Goal: Information Seeking & Learning: Compare options

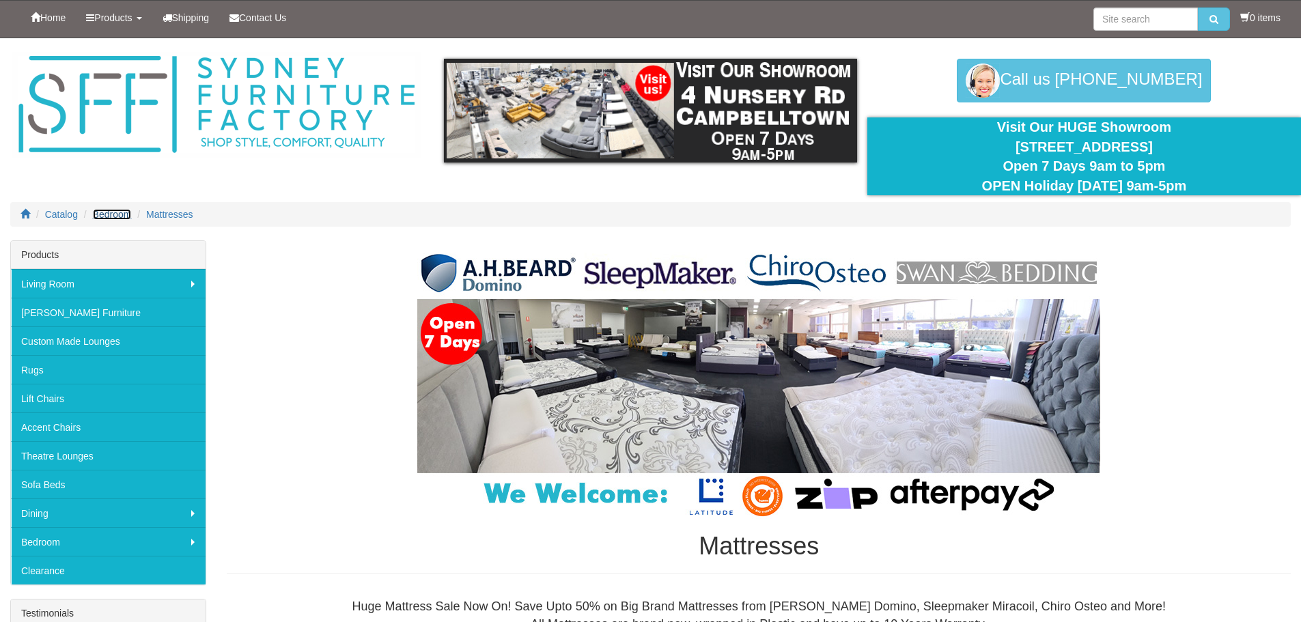
click at [109, 217] on span "Bedroom" at bounding box center [112, 214] width 39 height 11
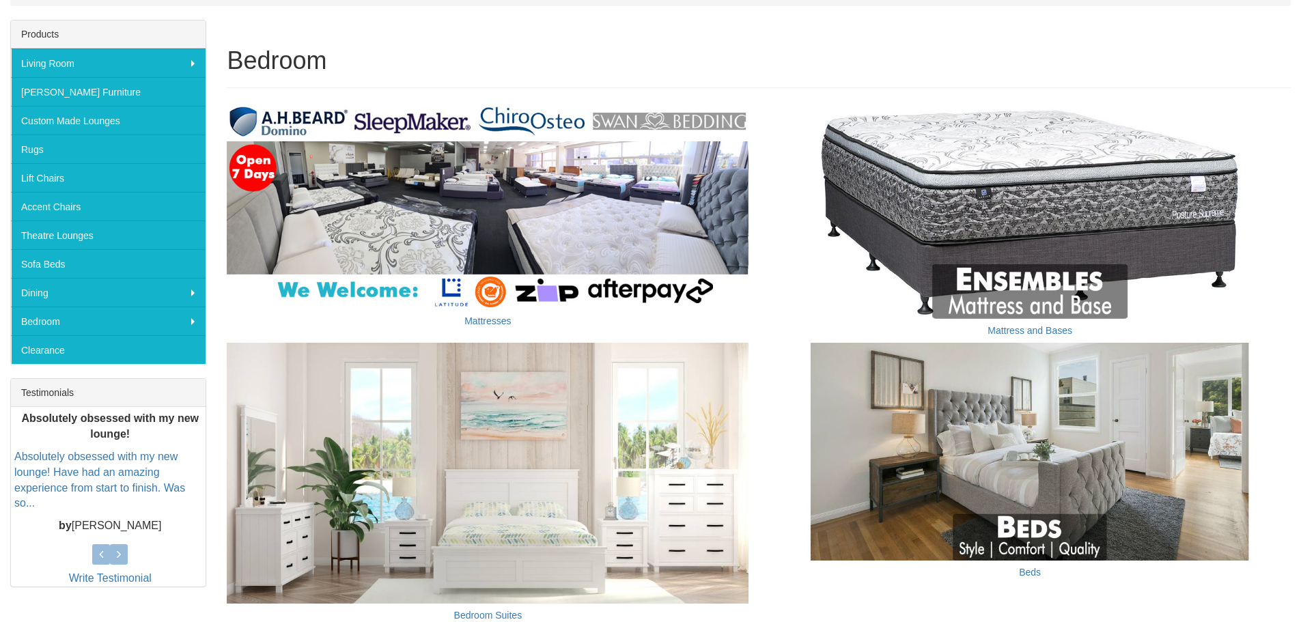
scroll to position [205, 0]
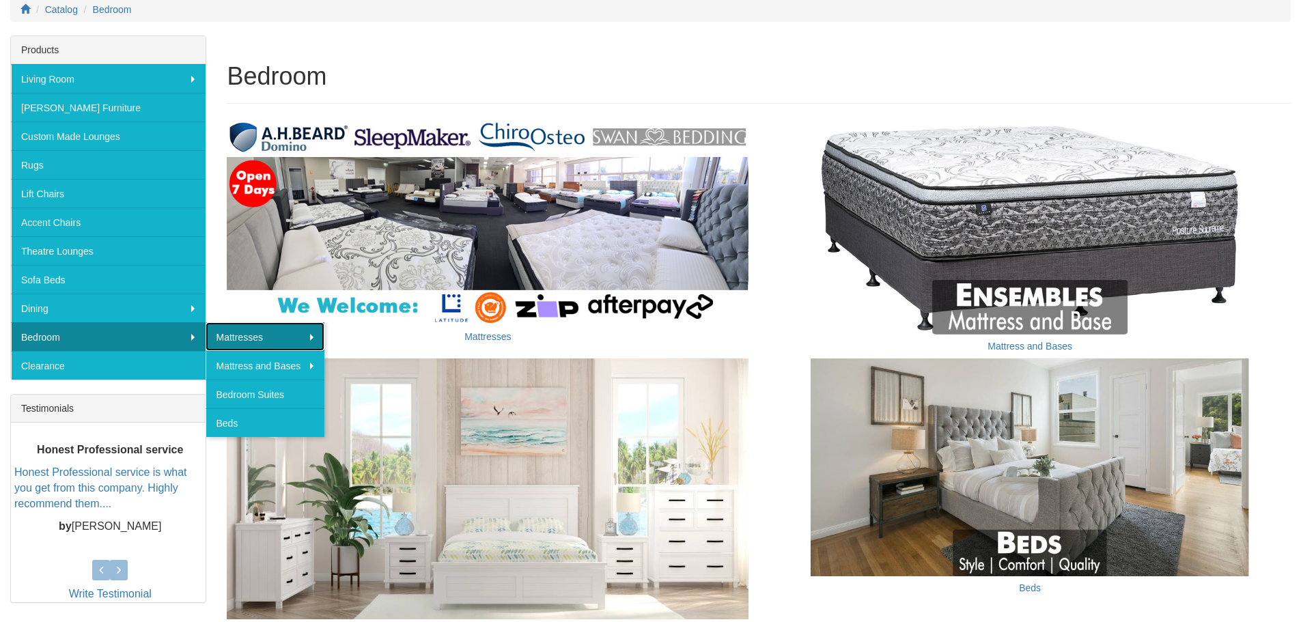
click at [232, 332] on link "Mattresses" at bounding box center [264, 336] width 119 height 29
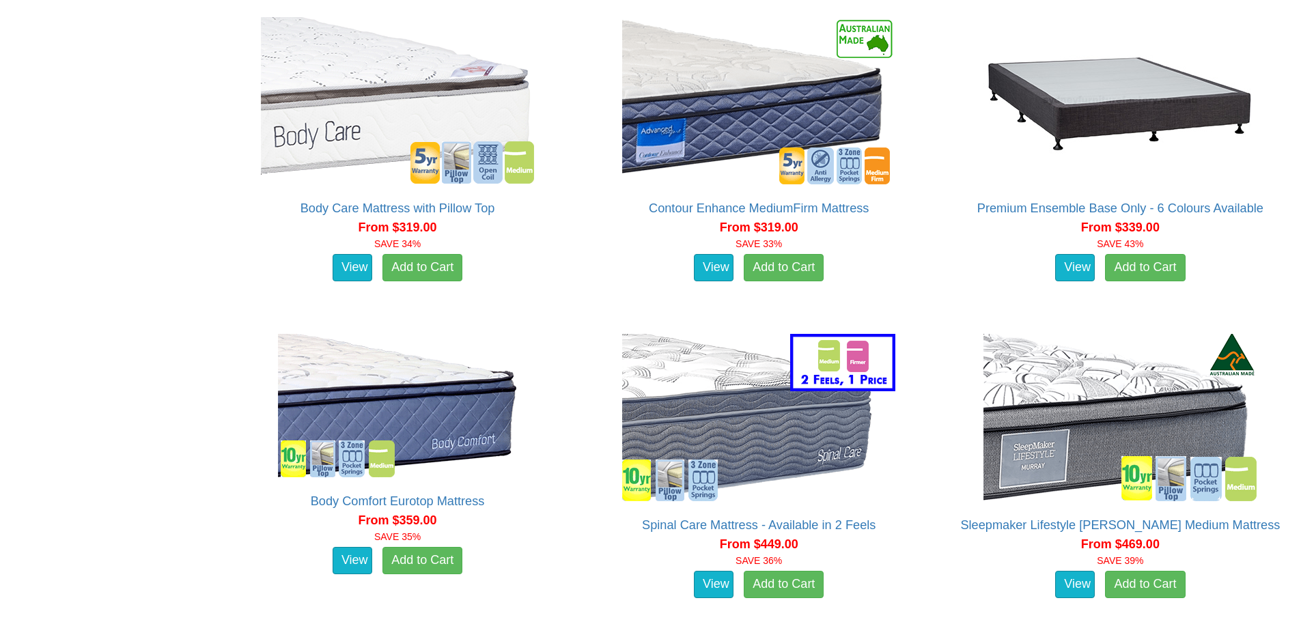
scroll to position [1161, 0]
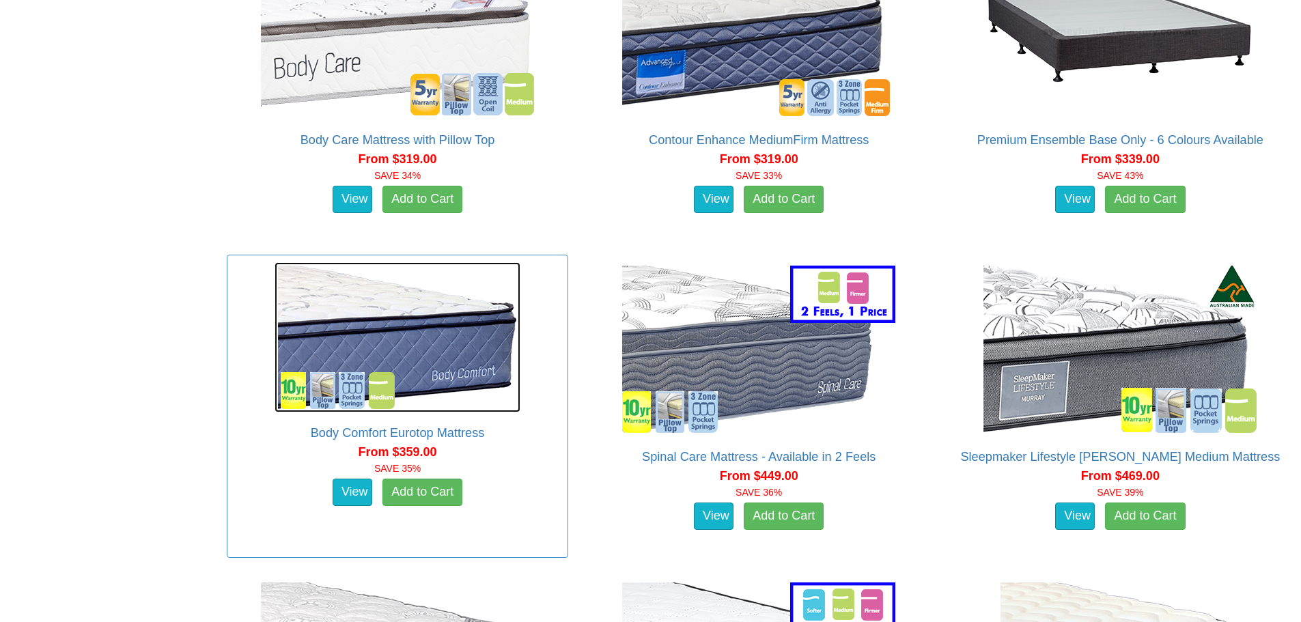
click at [332, 345] on img at bounding box center [397, 337] width 246 height 150
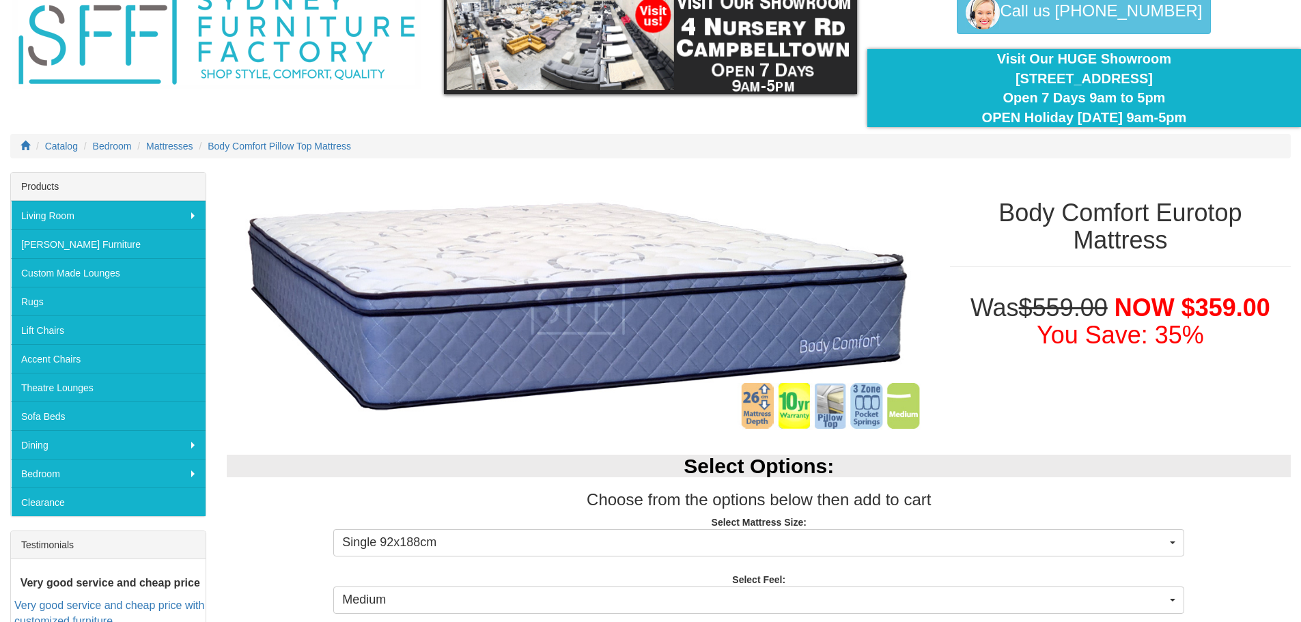
scroll to position [137, 0]
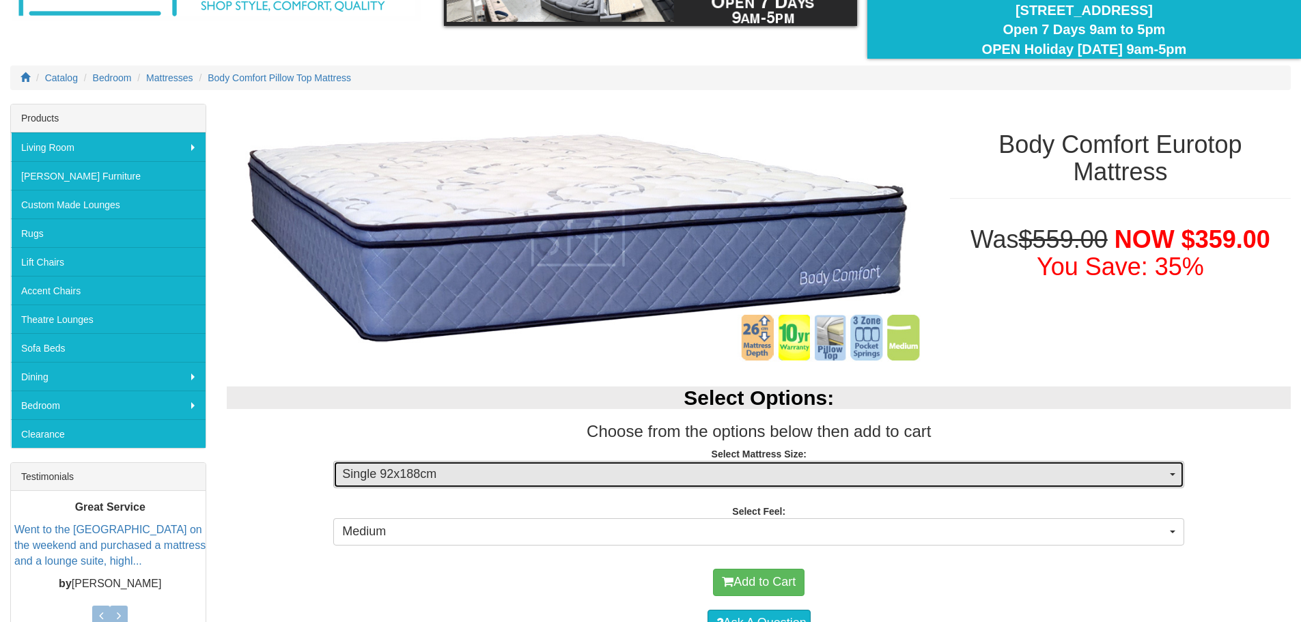
click at [1176, 474] on button "Single 92x188cm" at bounding box center [758, 474] width 851 height 27
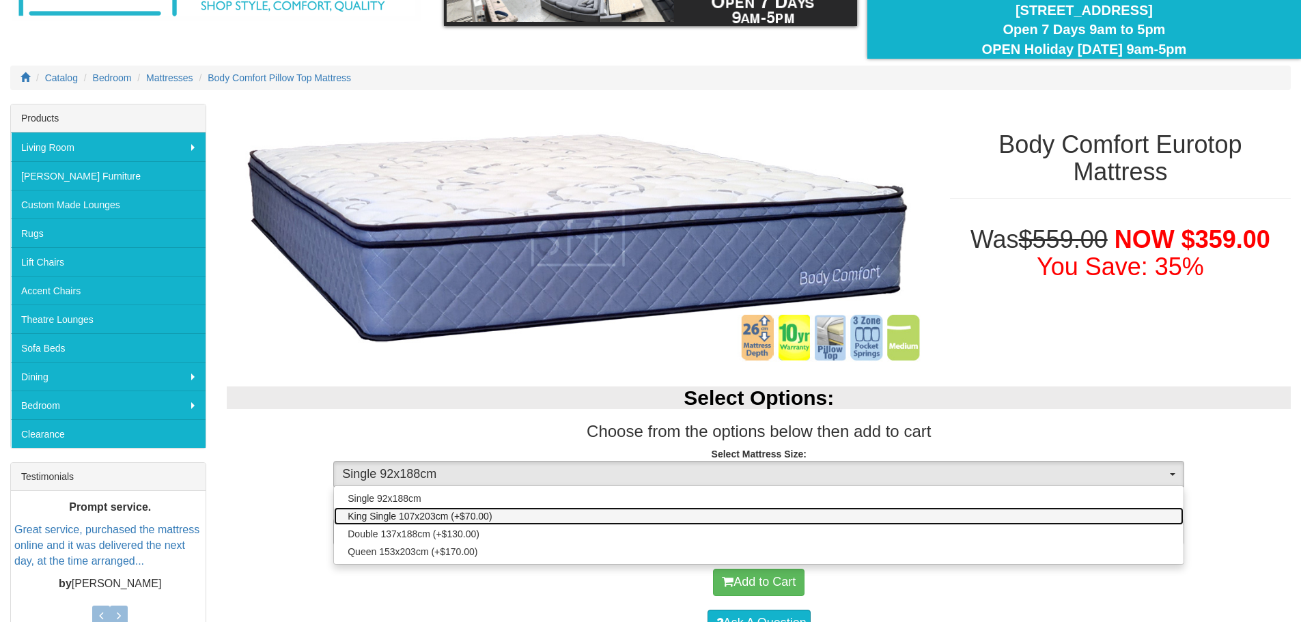
click at [1158, 509] on link "King Single 107x203cm (+$70.00)" at bounding box center [758, 516] width 849 height 18
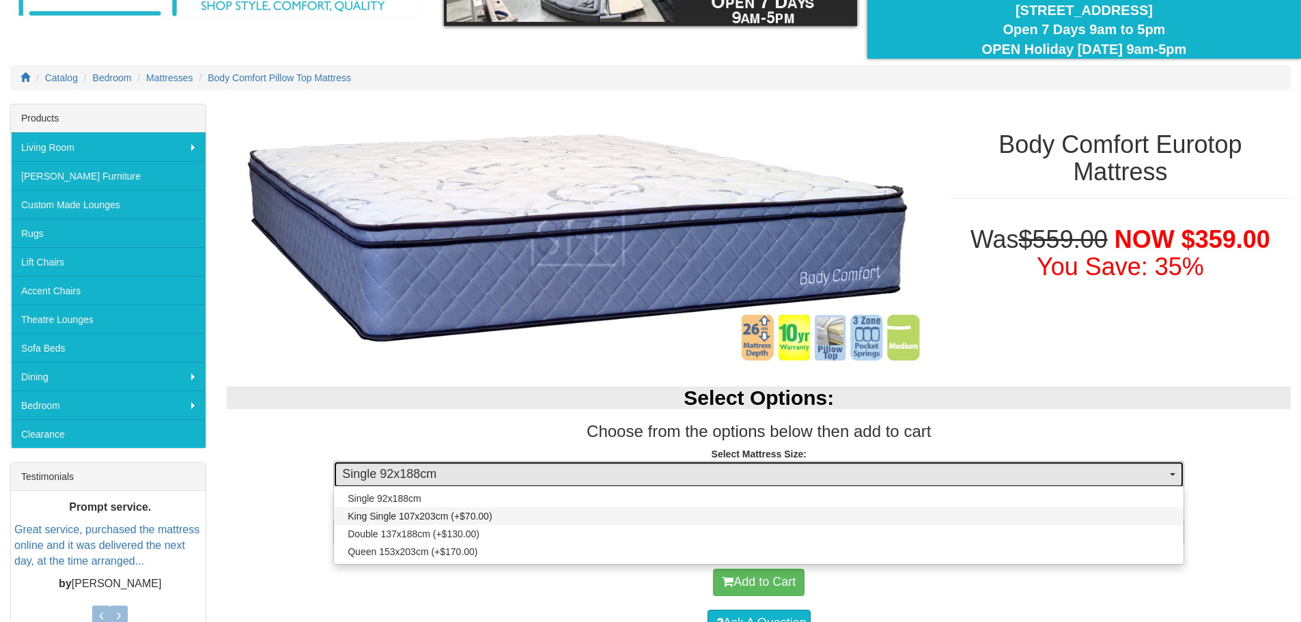
select select "1874"
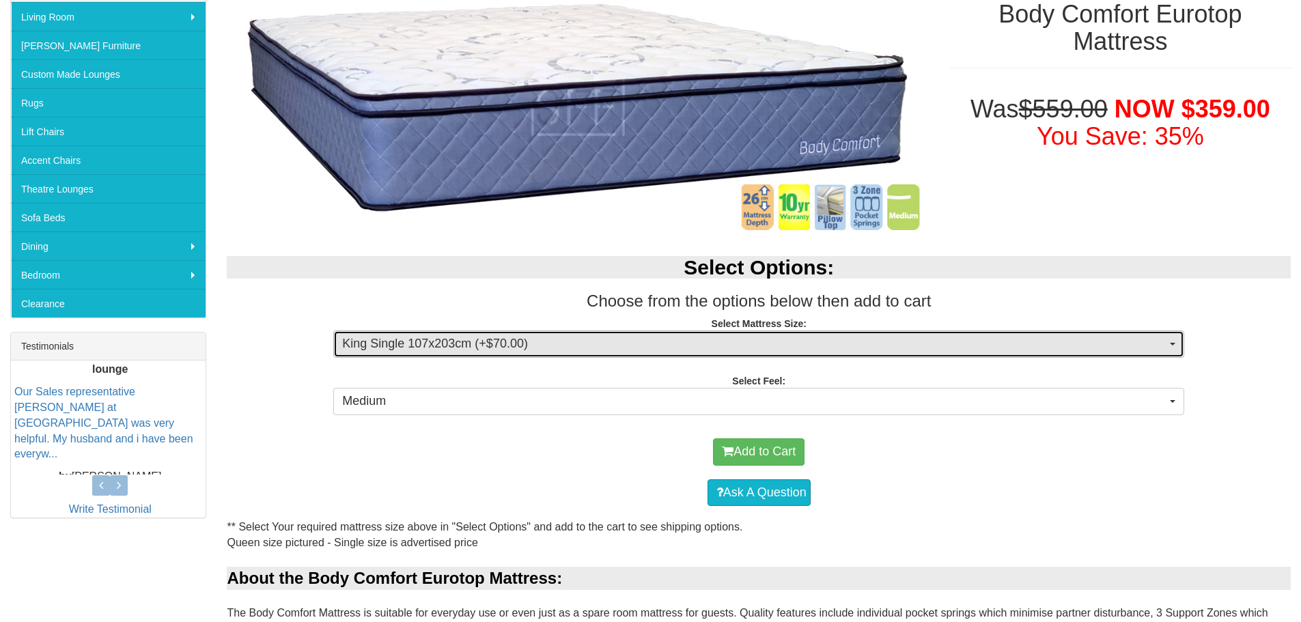
scroll to position [273, 0]
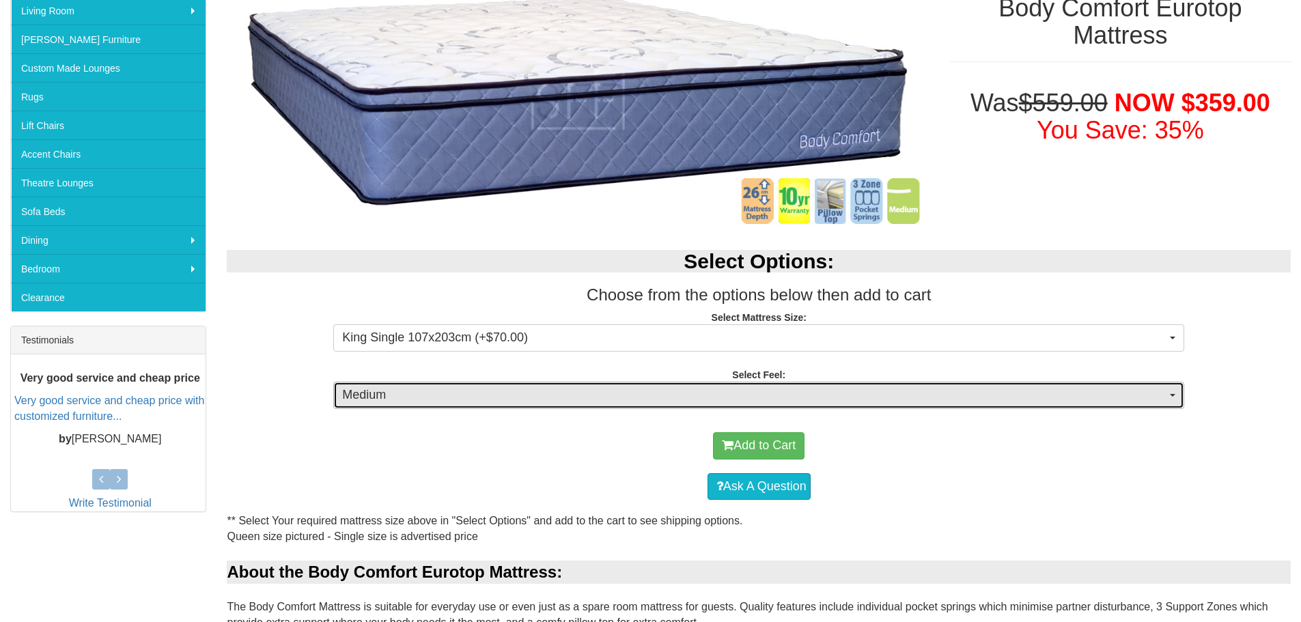
click at [1174, 395] on span "button" at bounding box center [1171, 395] width 5 height 3
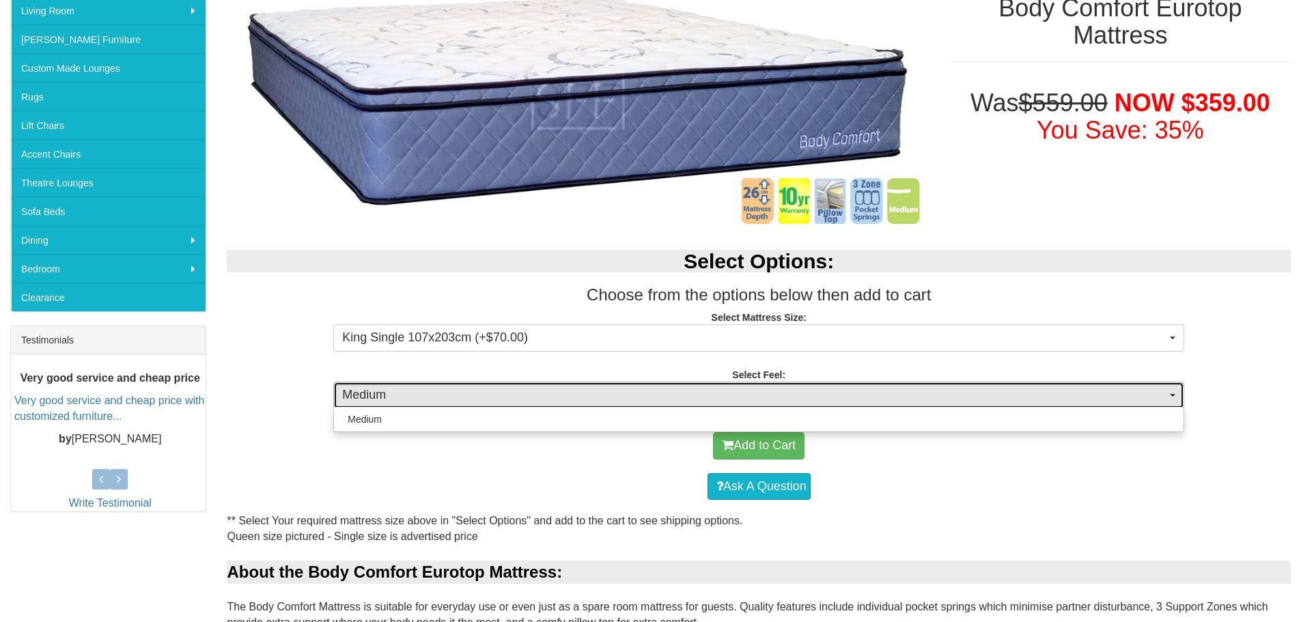
click at [1174, 395] on span "button" at bounding box center [1171, 395] width 5 height 3
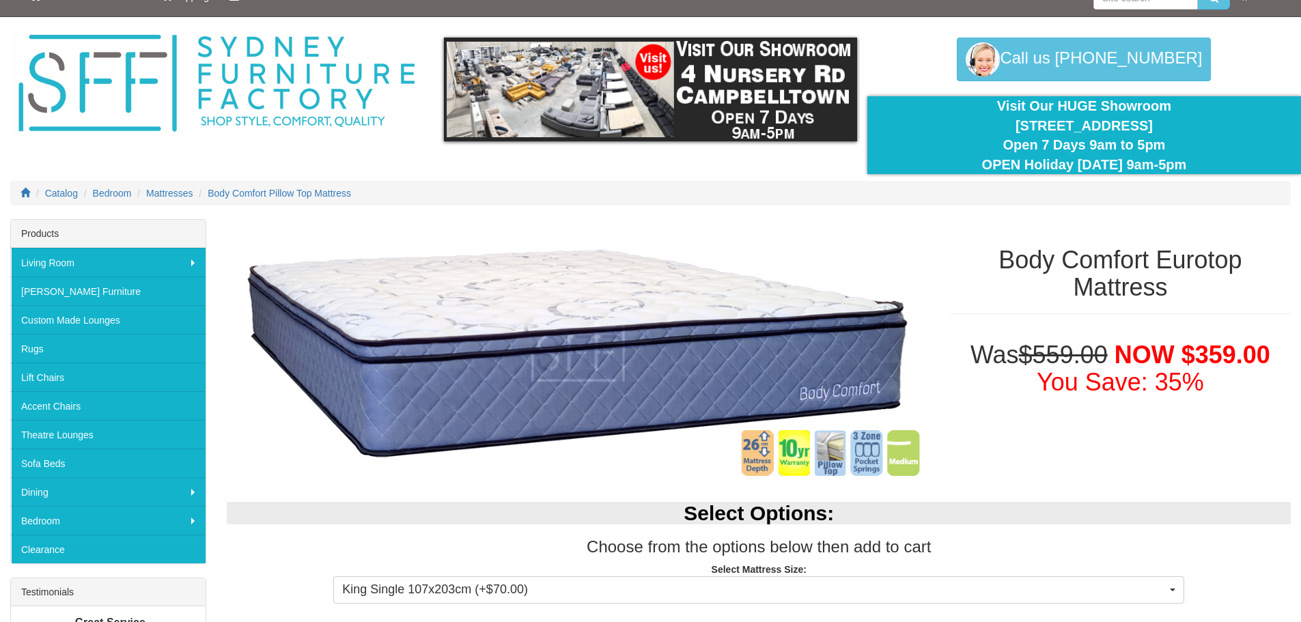
scroll to position [0, 0]
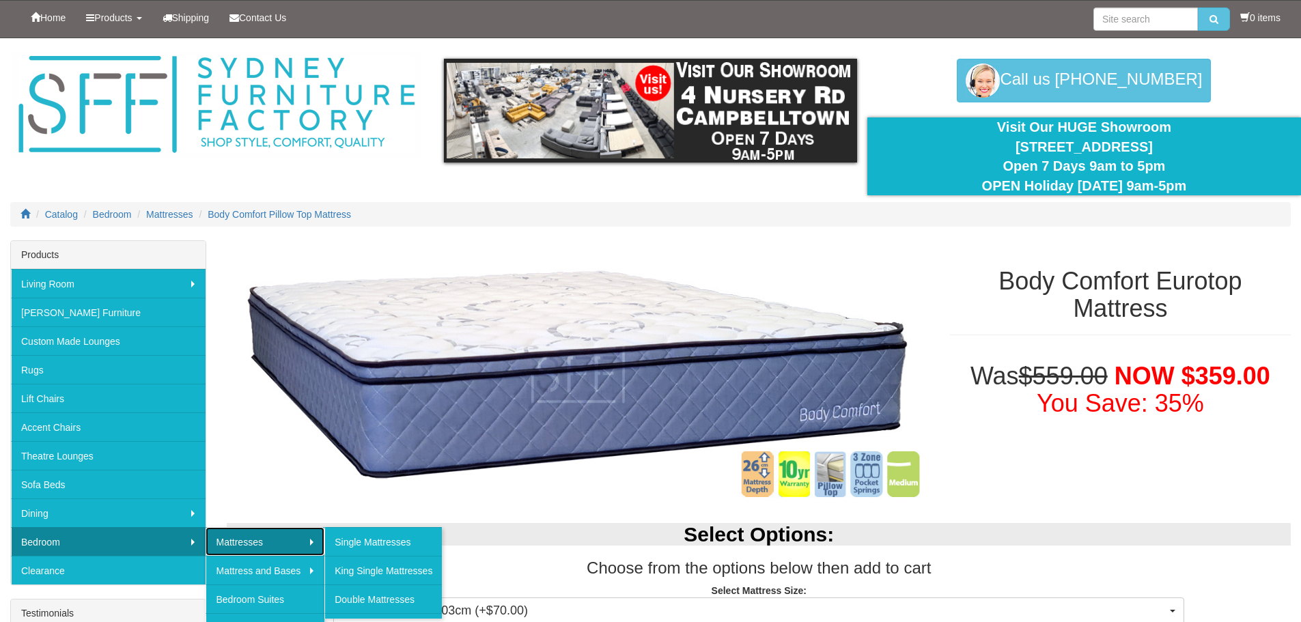
click at [231, 535] on link "Mattresses" at bounding box center [264, 541] width 119 height 29
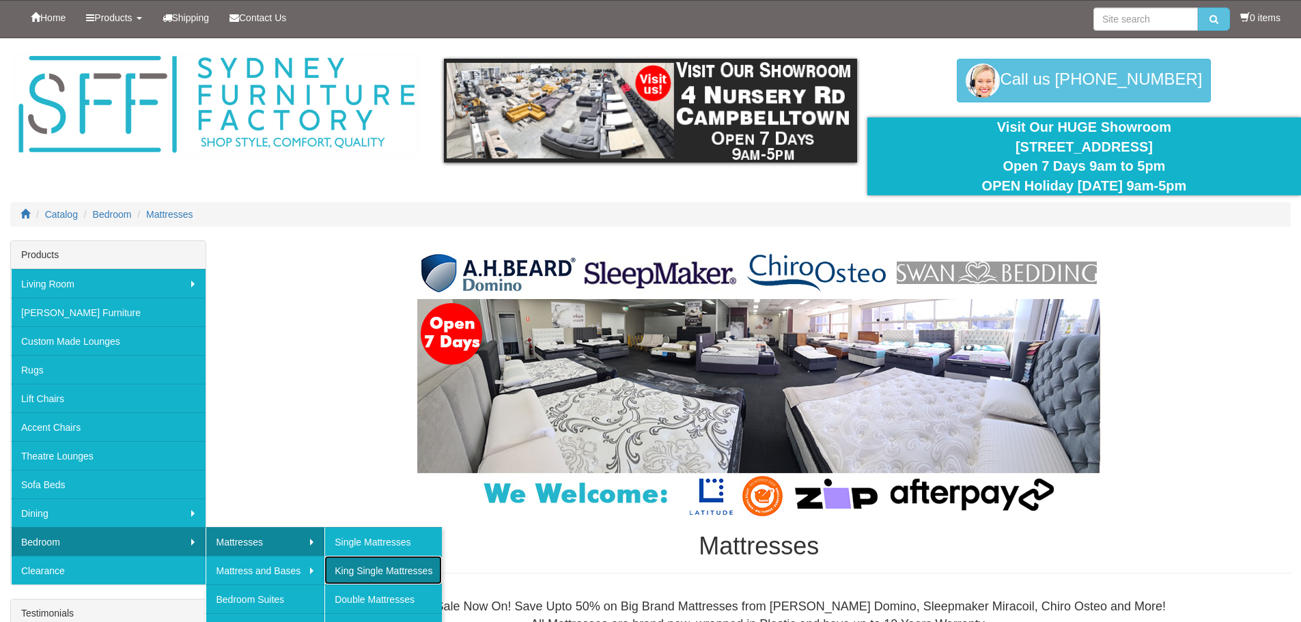
click at [355, 567] on link "King Single Mattresses" at bounding box center [382, 570] width 117 height 29
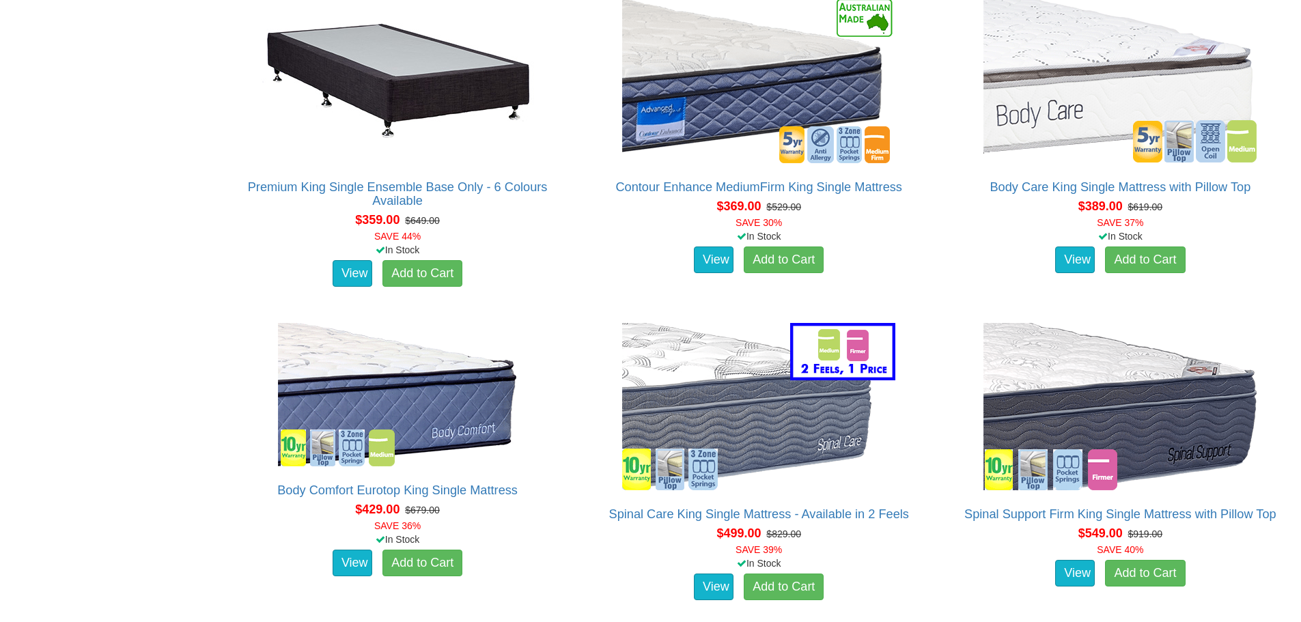
scroll to position [1229, 0]
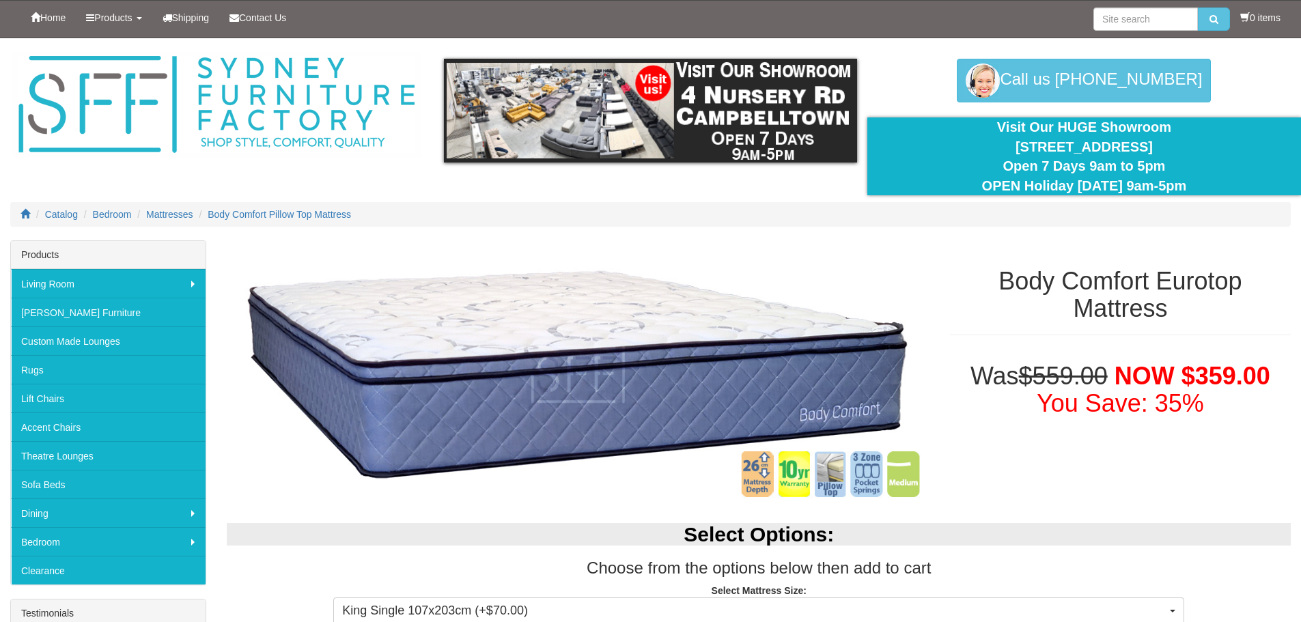
select select "1874"
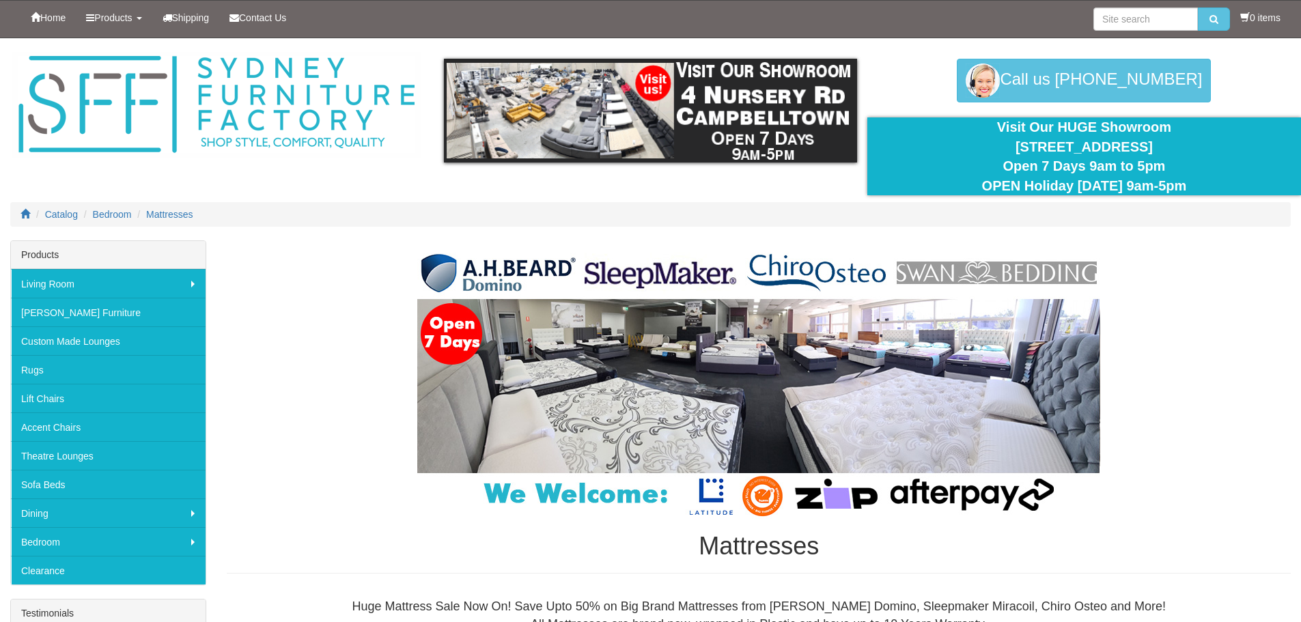
scroll to position [1161, 0]
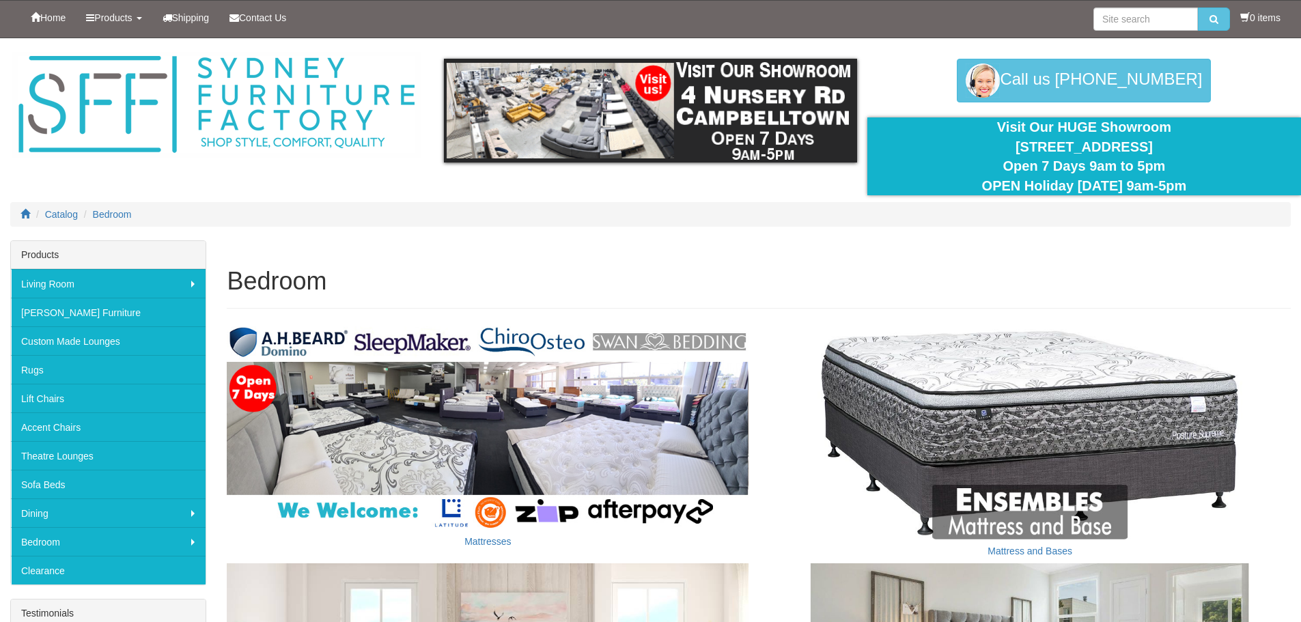
scroll to position [205, 0]
